Goal: Task Accomplishment & Management: Manage account settings

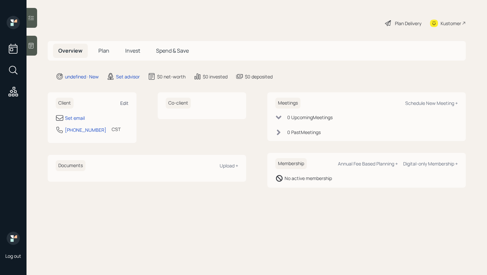
click at [126, 102] on div "Edit" at bounding box center [124, 103] width 8 height 6
select select "America/[GEOGRAPHIC_DATA]"
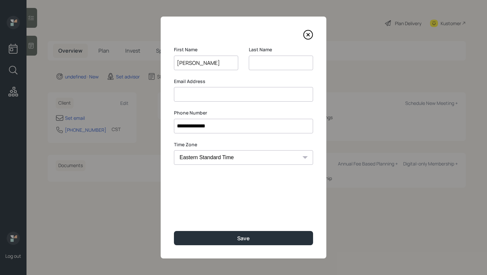
click at [199, 61] on input "[PERSON_NAME]" at bounding box center [206, 63] width 64 height 15
type input "[PERSON_NAME]"
click at [268, 63] on input at bounding box center [281, 63] width 64 height 15
paste input "[PERSON_NAME]"
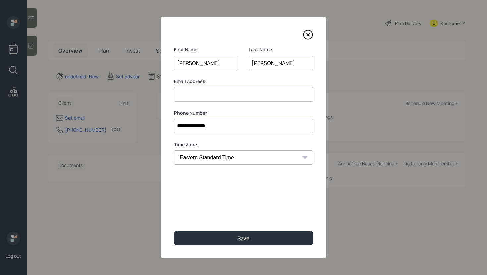
type input "[PERSON_NAME]"
click at [198, 95] on input at bounding box center [243, 94] width 139 height 15
type input "bggarcia.bg58@gmail.com"
click at [202, 205] on div "**********" at bounding box center [243, 138] width 165 height 242
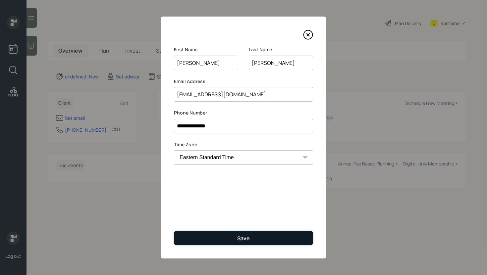
click at [234, 234] on button "Save" at bounding box center [243, 238] width 139 height 14
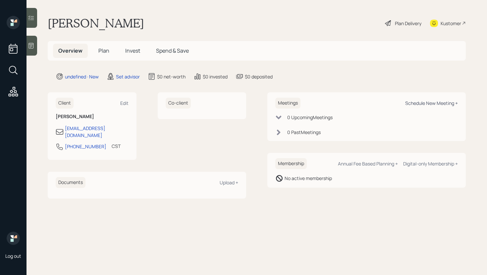
click at [419, 103] on div "Schedule New Meeting +" at bounding box center [431, 103] width 53 height 6
select select "round-robin"
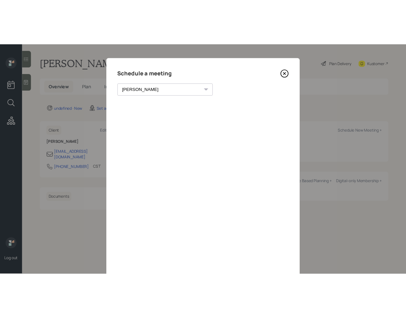
scroll to position [23, 0]
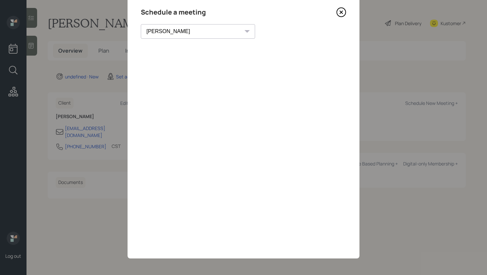
click at [339, 14] on icon at bounding box center [341, 12] width 10 height 10
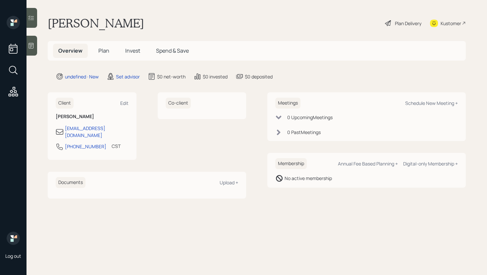
click at [32, 51] on div at bounding box center [31, 46] width 11 height 20
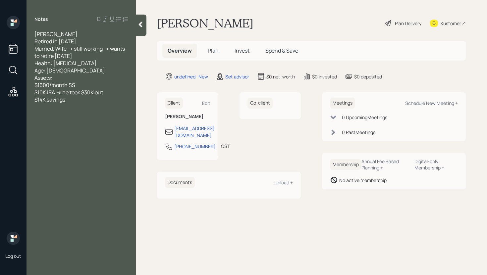
click at [142, 31] on div at bounding box center [141, 26] width 11 height 22
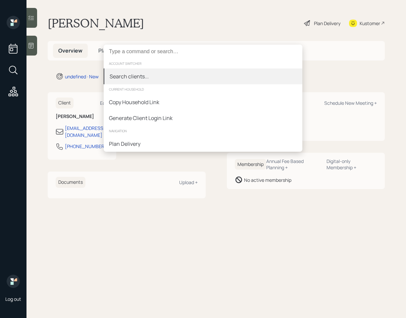
paste input "[PERSON_NAME]"
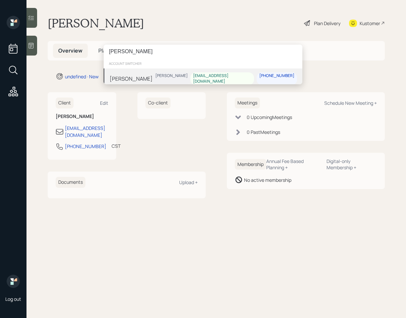
type input "[PERSON_NAME]"
click at [181, 77] on div "Denise Penizzotto Michael Russo denpeni@mac.com 917-749-9086" at bounding box center [203, 79] width 199 height 21
